Goal: Information Seeking & Learning: Learn about a topic

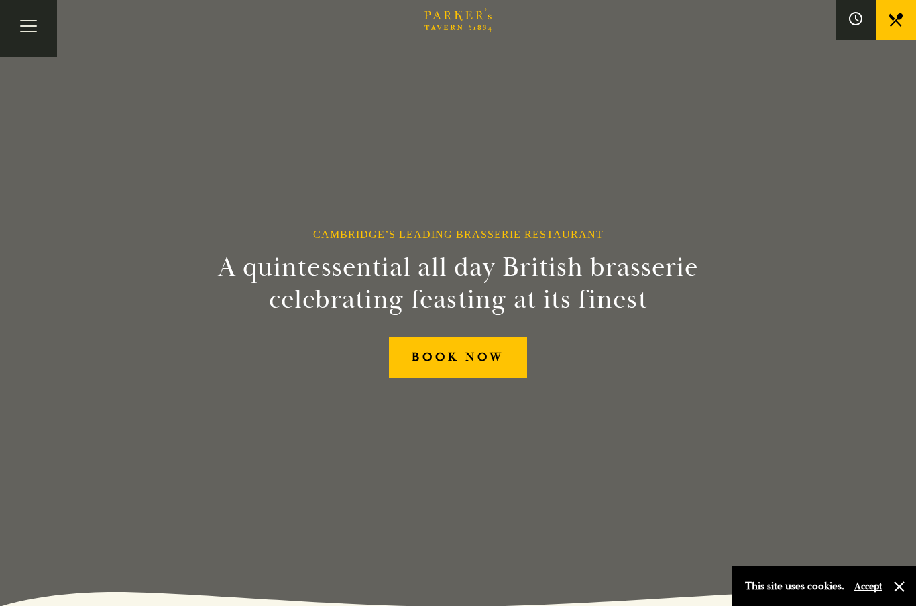
click at [34, 42] on button "Toggle navigation" at bounding box center [28, 28] width 57 height 57
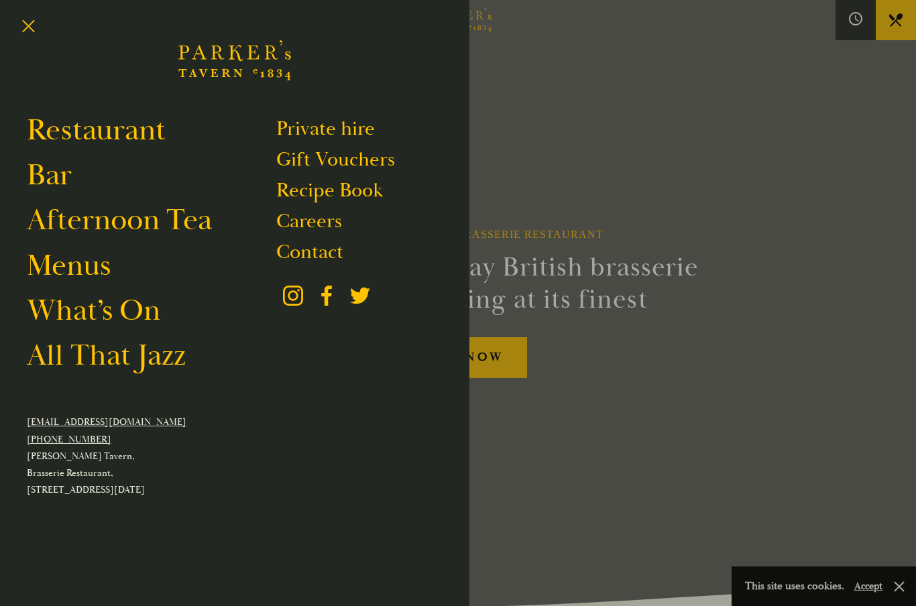
click at [82, 274] on link "Menus" at bounding box center [69, 266] width 84 height 38
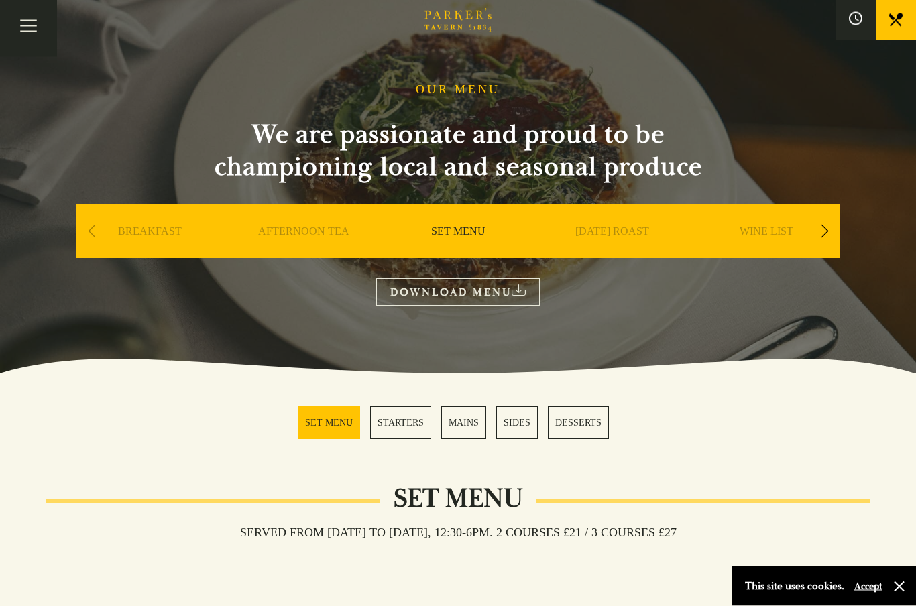
scroll to position [30, 0]
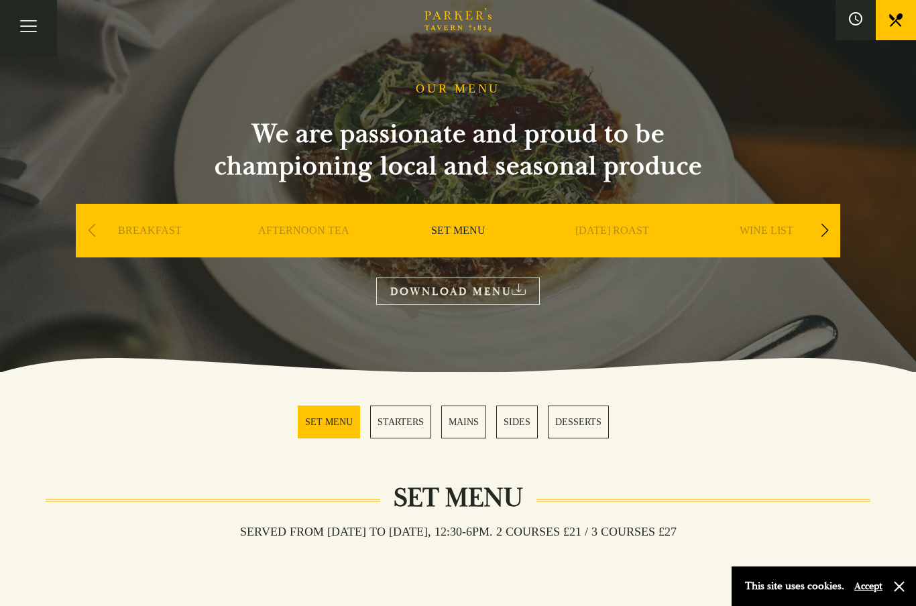
click at [14, 26] on button "Toggle navigation" at bounding box center [28, 28] width 57 height 57
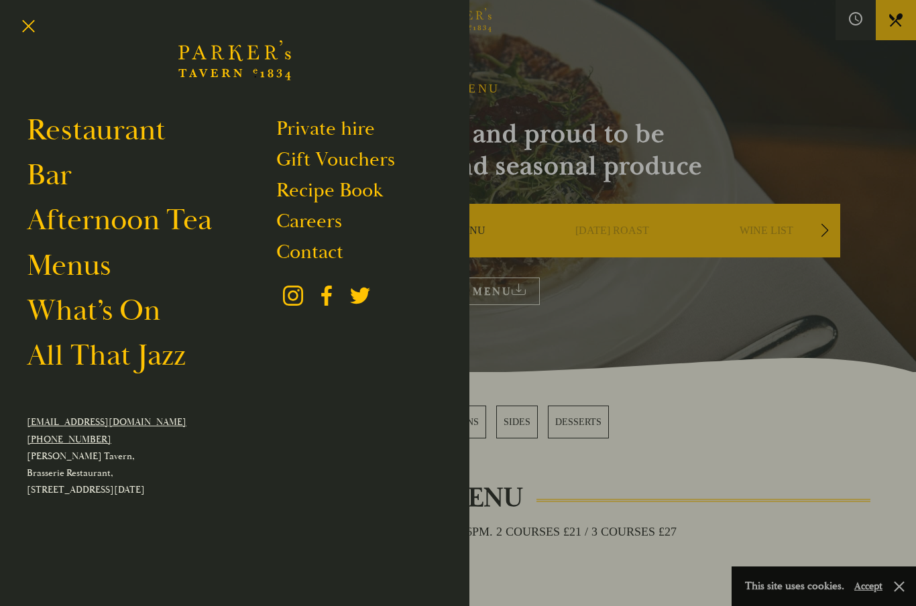
click at [128, 129] on link "Restaurant" at bounding box center [96, 130] width 139 height 38
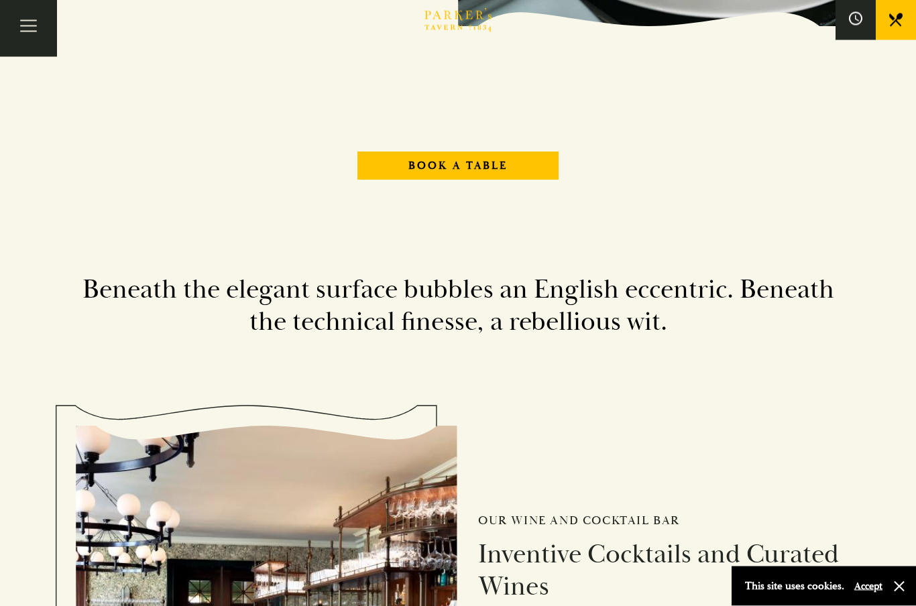
click at [33, 34] on button "Toggle navigation" at bounding box center [28, 28] width 57 height 57
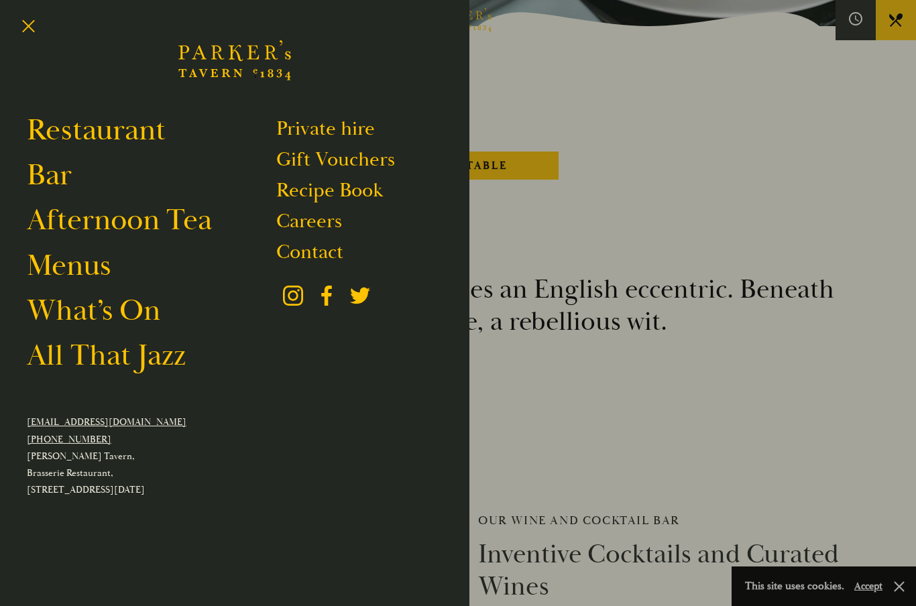
click at [130, 311] on link "What’s On" at bounding box center [93, 311] width 133 height 38
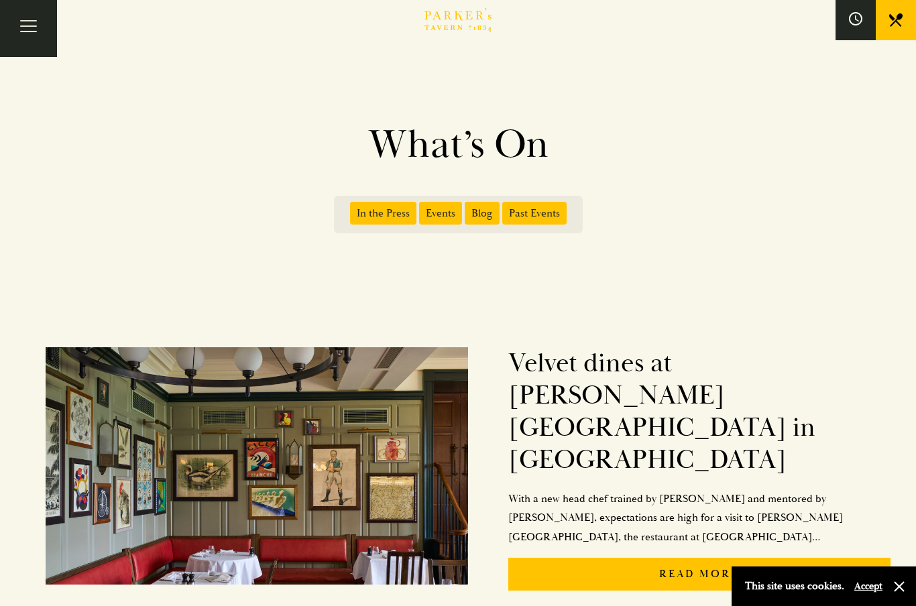
click at [520, 212] on span "Past Events" at bounding box center [534, 213] width 64 height 23
click at [505, 209] on input "Past Events" at bounding box center [505, 209] width 0 height 0
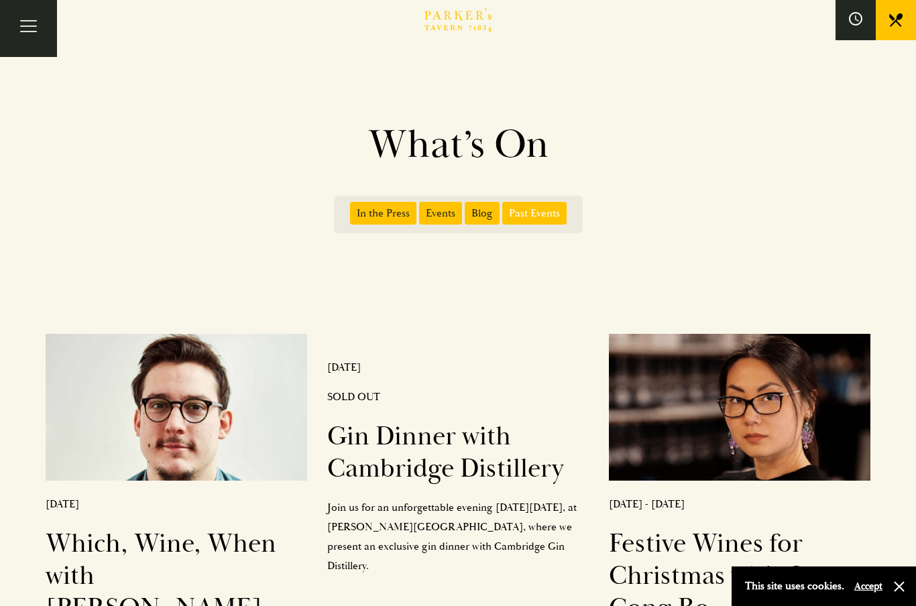
click at [443, 205] on span "Events" at bounding box center [440, 213] width 43 height 23
click at [422, 209] on input "Events" at bounding box center [422, 209] width 0 height 0
click at [434, 221] on span "Events" at bounding box center [440, 213] width 43 height 23
click at [422, 209] on input "Events" at bounding box center [422, 209] width 0 height 0
click at [431, 208] on span "Events" at bounding box center [440, 213] width 43 height 23
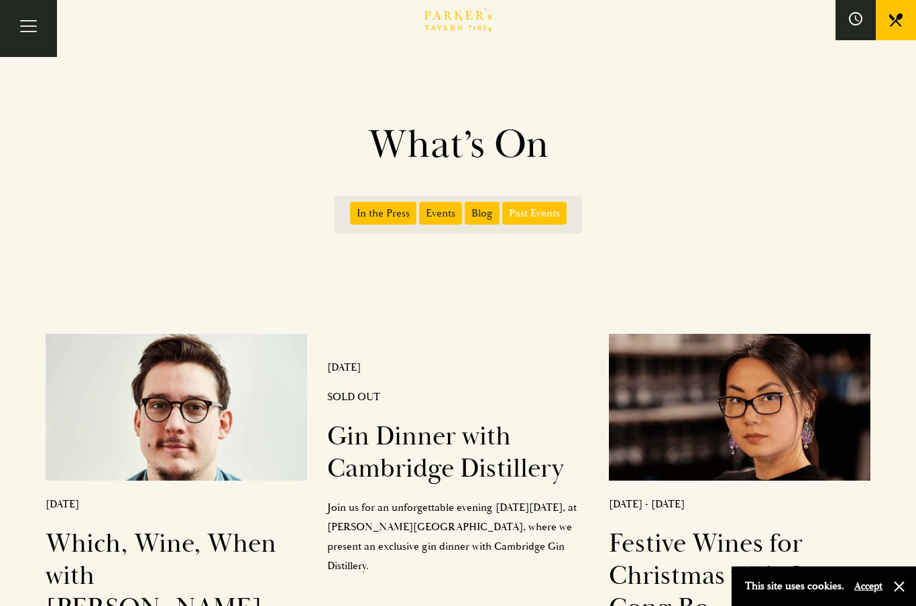
click at [422, 209] on input "Events" at bounding box center [422, 209] width 0 height 0
click at [391, 215] on span "In the Press" at bounding box center [383, 213] width 66 height 23
click at [353, 209] on input "In the Press" at bounding box center [353, 209] width 0 height 0
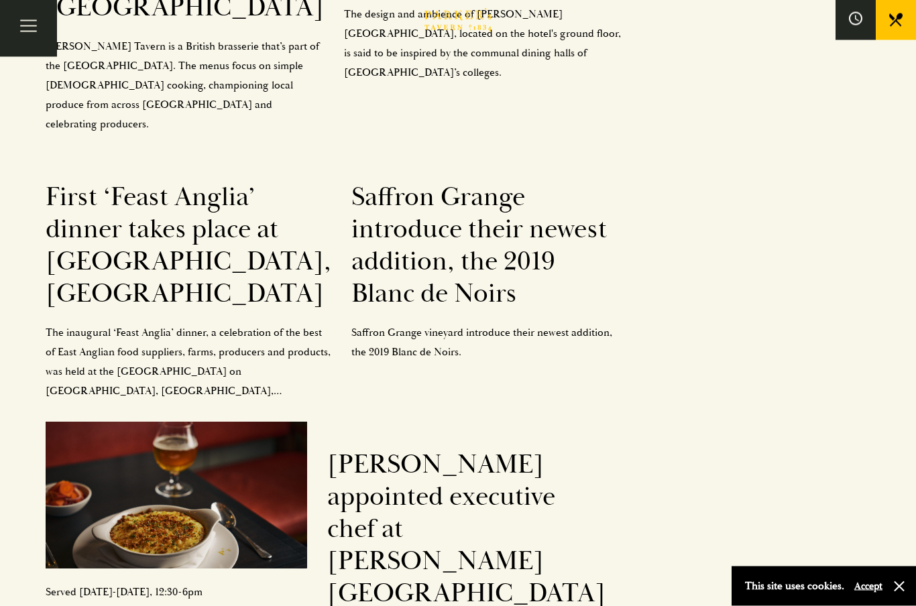
scroll to position [3390, 0]
